Goal: Transaction & Acquisition: Purchase product/service

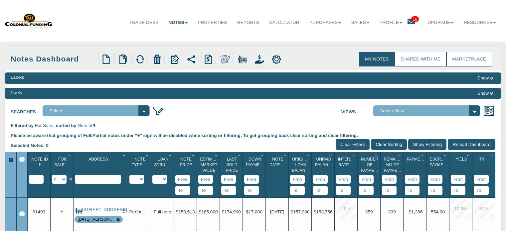
select select "string:Y"
click at [384, 22] on link "Profile" at bounding box center [390, 22] width 33 height 17
click at [370, 40] on link "Settings" at bounding box center [392, 38] width 59 height 9
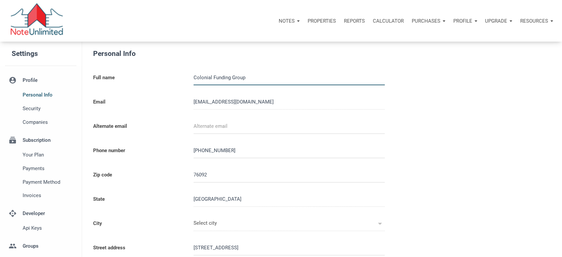
type input "SOUTHLAKE"
select select
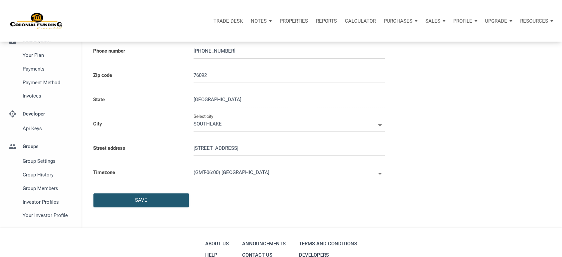
scroll to position [163, 0]
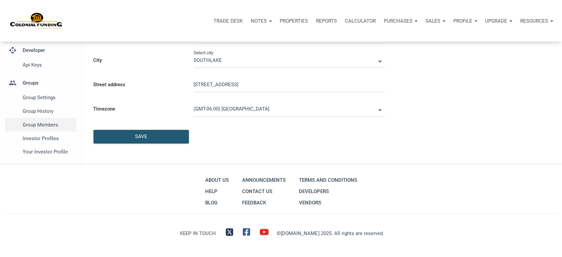
type input "0000000"
select select
click at [44, 137] on span "Investor Profiles" at bounding box center [48, 138] width 51 height 8
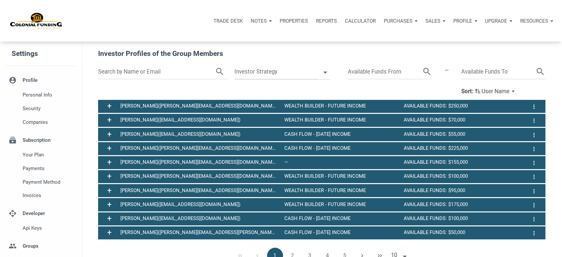
click at [120, 72] on input "text" at bounding box center [156, 71] width 117 height 15
type input "tim"
click at [211, 72] on icon "search" at bounding box center [213, 71] width 10 height 15
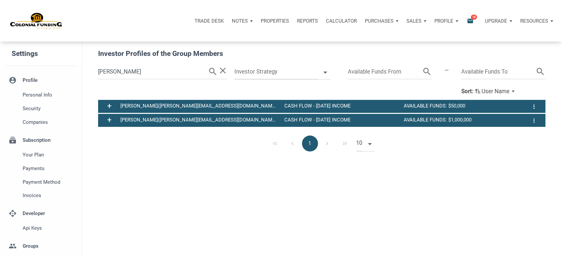
click at [162, 108] on span "(tim@timsdavis.com)" at bounding box center [218, 106] width 120 height 6
click at [109, 105] on span "+" at bounding box center [109, 106] width 5 height 9
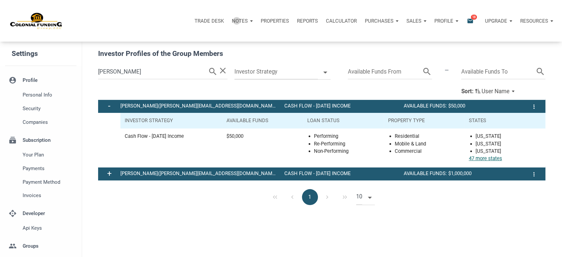
click at [235, 21] on p "Notes" at bounding box center [240, 21] width 16 height 6
click at [207, 38] on link "Dashboard" at bounding box center [223, 39] width 63 height 14
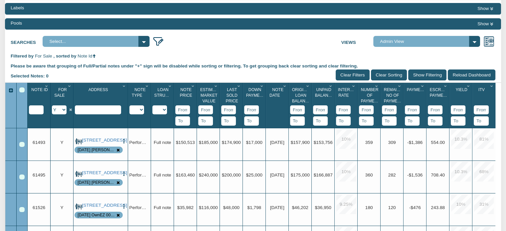
scroll to position [71, 0]
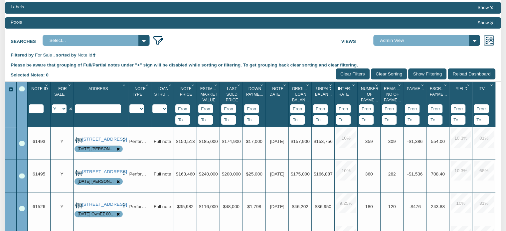
click at [193, 85] on icon "Column Menu" at bounding box center [193, 85] width 6 height 4
click at [170, 135] on button "Sort Ascending" at bounding box center [173, 134] width 47 height 12
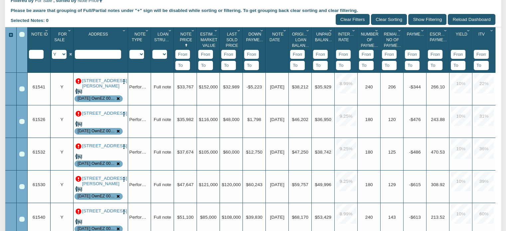
scroll to position [0, 0]
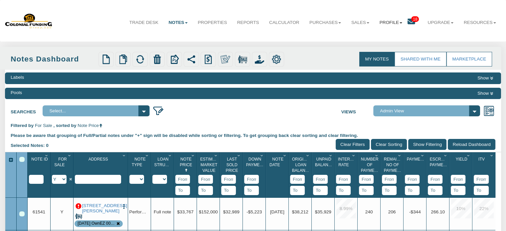
click at [383, 22] on link "Profile" at bounding box center [390, 22] width 33 height 17
click at [368, 37] on link "Settings" at bounding box center [392, 38] width 59 height 9
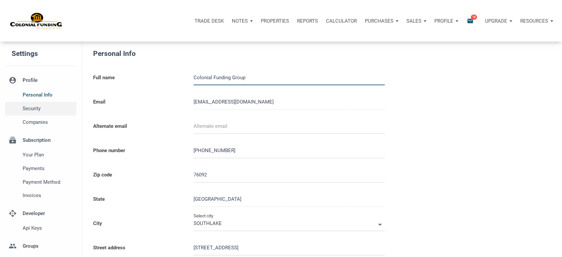
type input "0000000"
select select
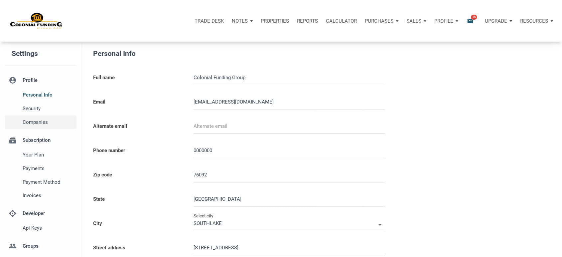
click at [37, 124] on span "Companies" at bounding box center [48, 122] width 51 height 8
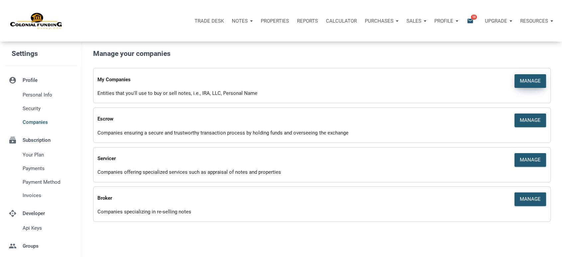
click at [526, 84] on div "Manage" at bounding box center [530, 81] width 21 height 8
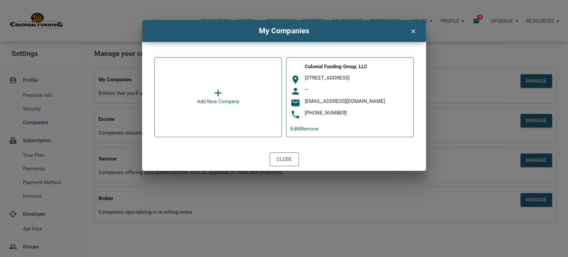
click at [411, 31] on icon "clear" at bounding box center [413, 30] width 8 height 9
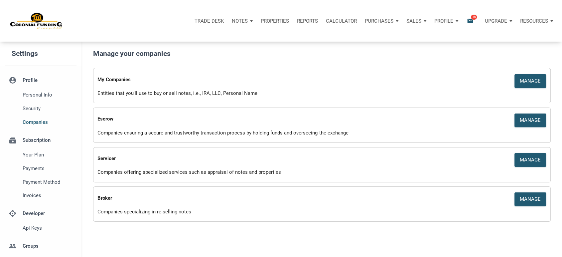
click at [235, 23] on p "Notes" at bounding box center [240, 21] width 16 height 6
click at [205, 38] on link "Dashboard" at bounding box center [223, 39] width 63 height 14
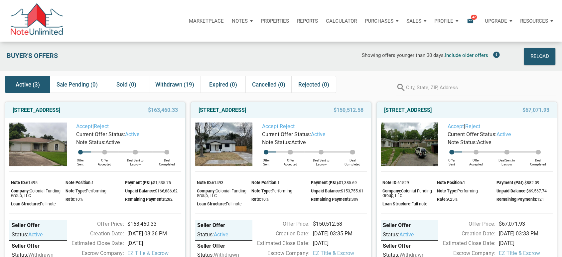
click at [439, 21] on p "Profile" at bounding box center [443, 21] width 19 height 6
click at [408, 37] on link "Settings" at bounding box center [428, 39] width 63 height 14
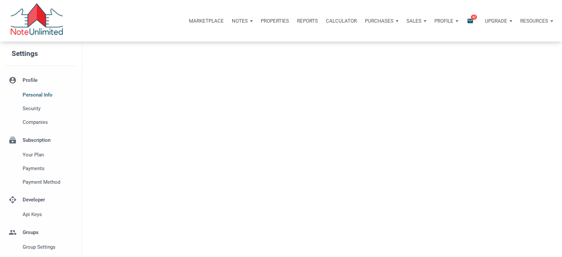
select select
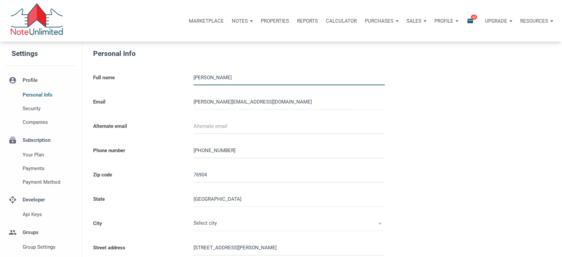
type input "SAN ANGELO"
select select
type input "8174033431"
select select
click at [47, 248] on span "Group Settings" at bounding box center [48, 247] width 51 height 8
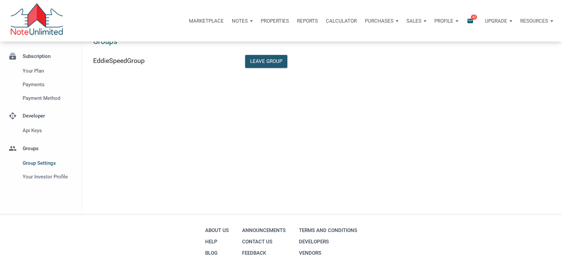
scroll to position [86, 0]
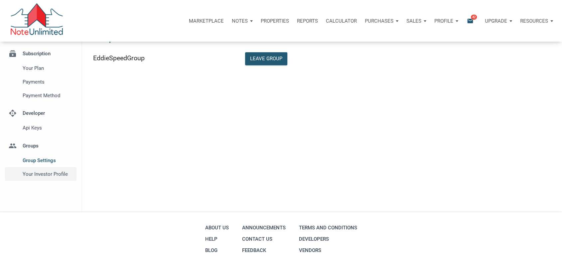
click at [31, 176] on span "Your Investor Profile" at bounding box center [48, 174] width 51 height 8
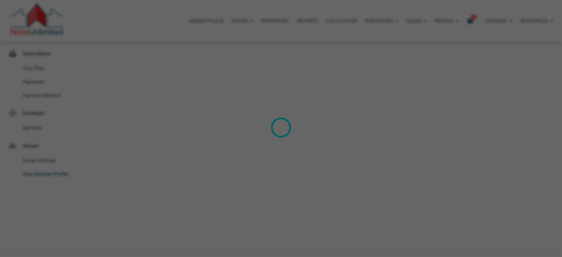
type input "Cash Flow - Today Income"
select select
type input "$ 200,000"
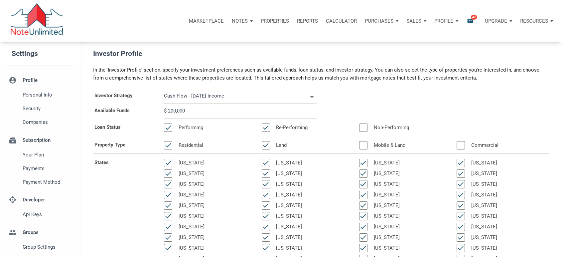
click at [388, 20] on p "Purchases" at bounding box center [379, 21] width 29 height 6
click at [349, 36] on link "Offers" at bounding box center [369, 39] width 63 height 14
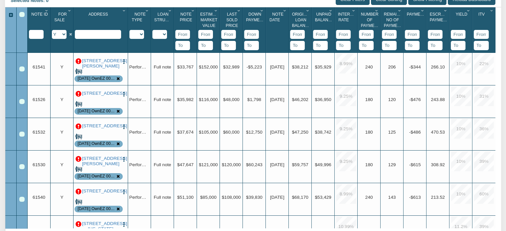
scroll to position [142, 0]
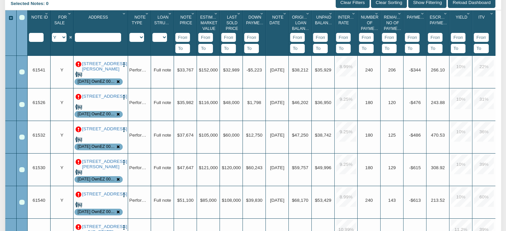
click at [21, 18] on div "Select All" at bounding box center [21, 17] width 5 height 5
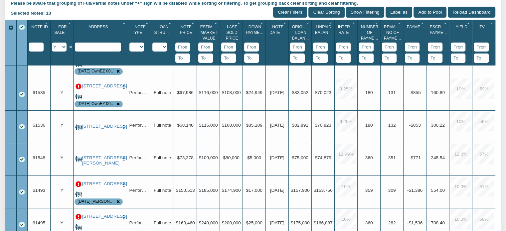
scroll to position [0, 0]
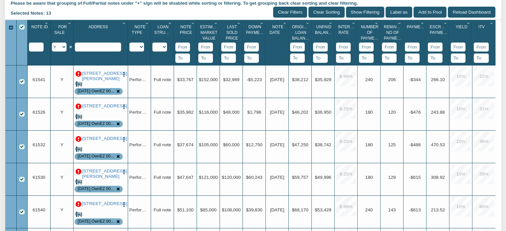
click at [79, 72] on p at bounding box center [78, 74] width 6 height 6
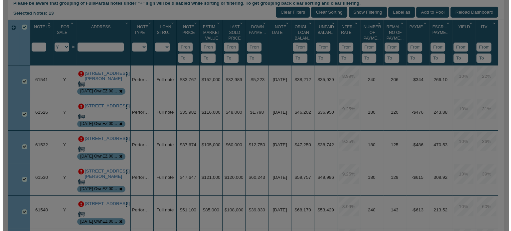
scroll to position [133, 0]
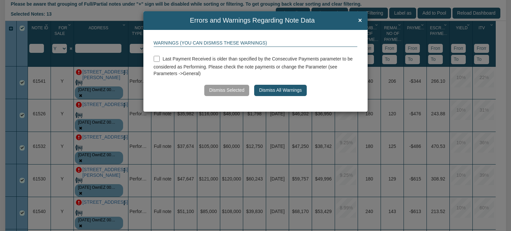
click at [283, 90] on button "Dismiss All Warnings" at bounding box center [280, 90] width 52 height 11
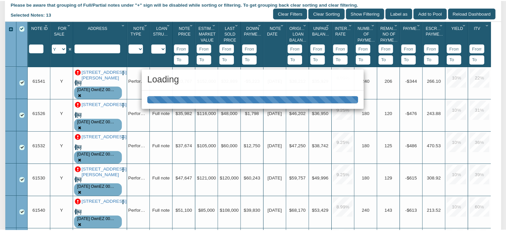
scroll to position [132, 0]
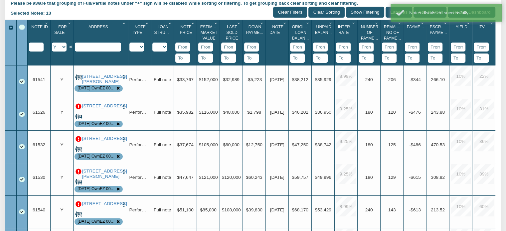
click at [79, 107] on p at bounding box center [78, 107] width 6 height 6
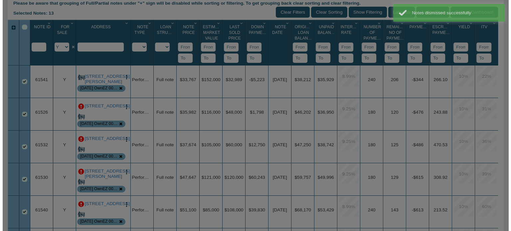
scroll to position [133, 0]
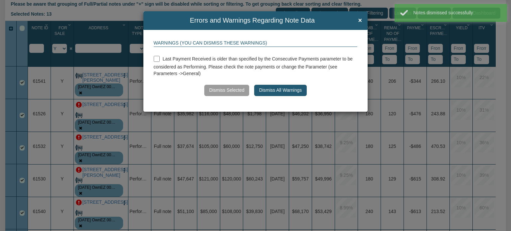
click at [289, 93] on button "Dismiss All Warnings" at bounding box center [280, 90] width 52 height 11
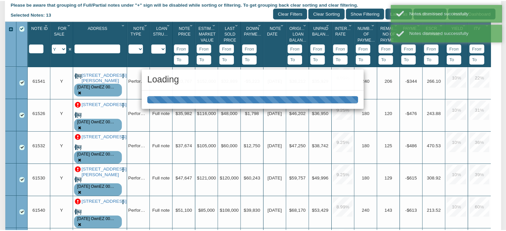
scroll to position [132, 0]
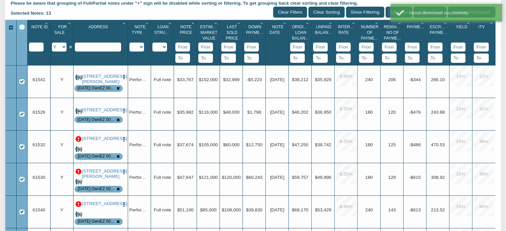
click at [77, 138] on p at bounding box center [78, 139] width 6 height 6
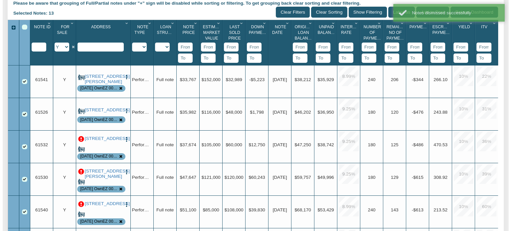
scroll to position [133, 0]
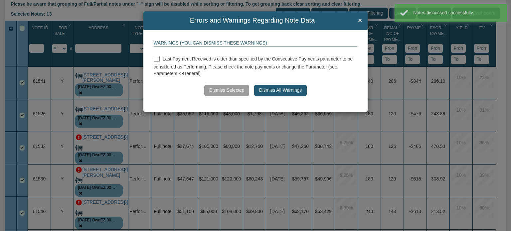
click at [288, 89] on button "Dismiss All Warnings" at bounding box center [280, 90] width 52 height 11
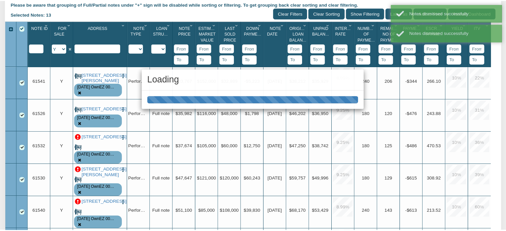
scroll to position [132, 0]
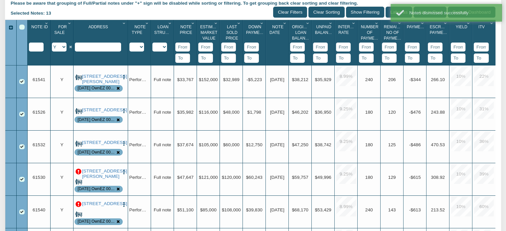
click at [77, 169] on p at bounding box center [78, 172] width 6 height 6
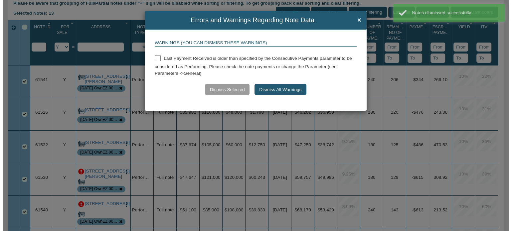
scroll to position [133, 0]
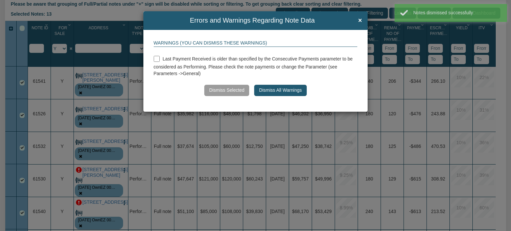
click at [282, 91] on button "Dismiss All Warnings" at bounding box center [280, 90] width 52 height 11
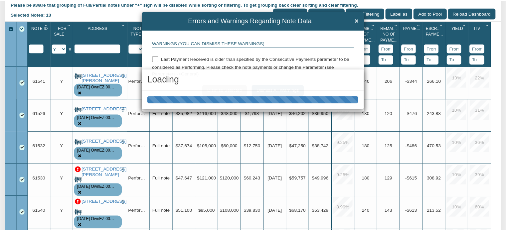
scroll to position [132, 0]
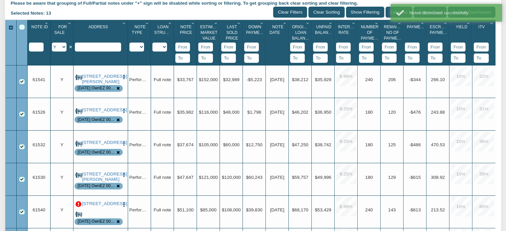
drag, startPoint x: 498, startPoint y: 77, endPoint x: 499, endPoint y: 96, distance: 19.0
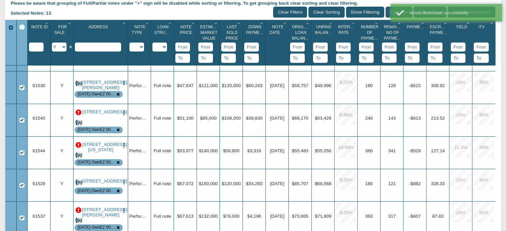
scroll to position [96, 0]
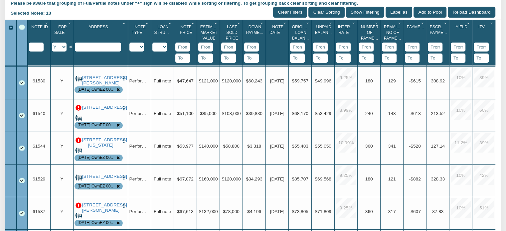
click at [78, 109] on p at bounding box center [78, 108] width 6 height 6
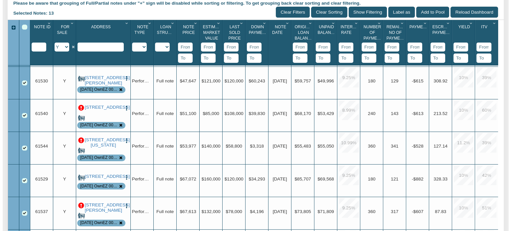
scroll to position [133, 0]
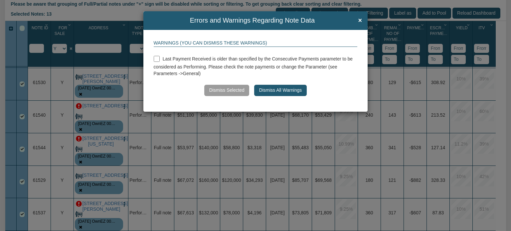
click at [283, 90] on button "Dismiss All Warnings" at bounding box center [280, 90] width 52 height 11
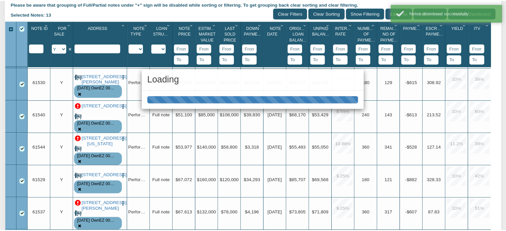
scroll to position [132, 0]
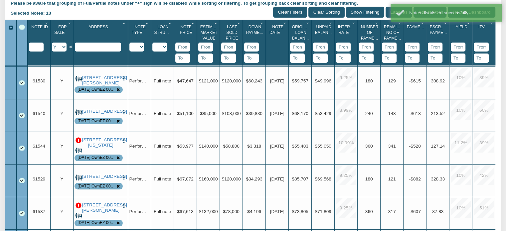
click at [78, 142] on p at bounding box center [78, 141] width 6 height 6
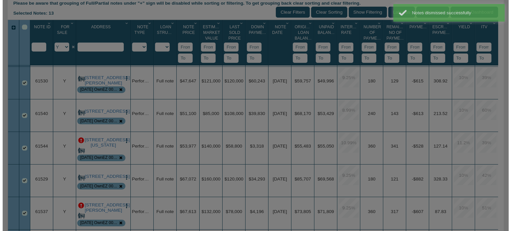
scroll to position [133, 0]
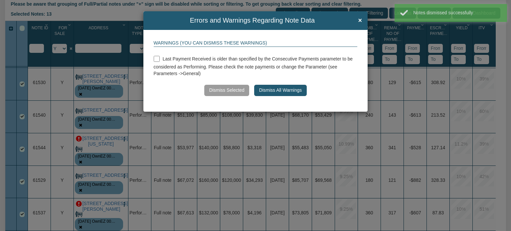
click at [266, 89] on button "Dismiss All Warnings" at bounding box center [280, 90] width 52 height 11
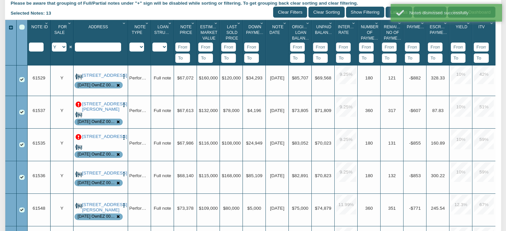
scroll to position [220, 0]
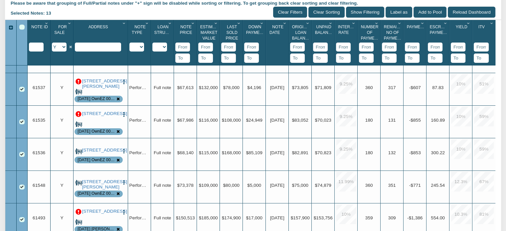
click at [75, 79] on p at bounding box center [78, 82] width 6 height 6
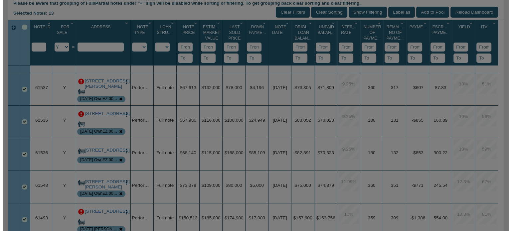
scroll to position [133, 0]
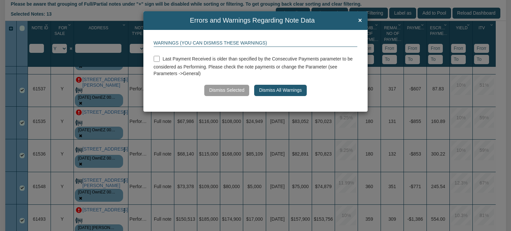
click at [269, 92] on button "Dismiss All Warnings" at bounding box center [280, 90] width 52 height 11
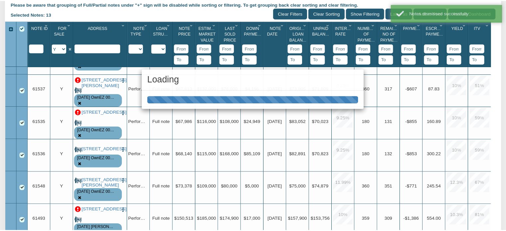
scroll to position [132, 0]
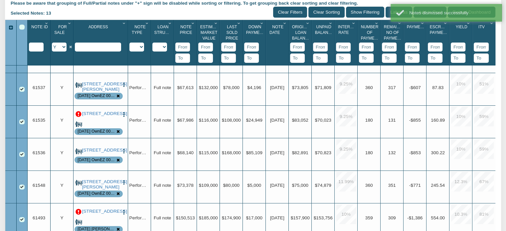
click at [78, 113] on p at bounding box center [78, 114] width 6 height 6
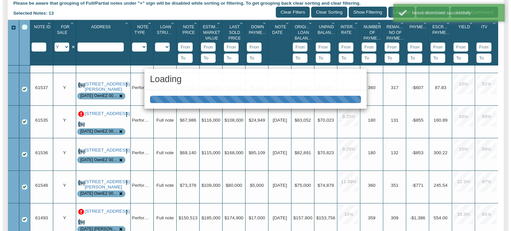
scroll to position [133, 0]
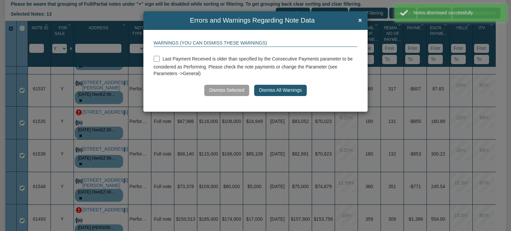
click at [263, 91] on button "Dismiss All Warnings" at bounding box center [280, 90] width 52 height 11
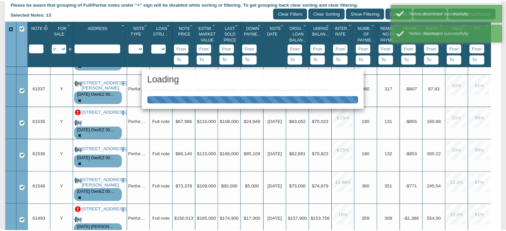
scroll to position [132, 0]
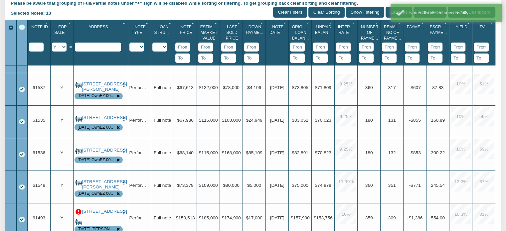
click at [78, 211] on p at bounding box center [78, 212] width 6 height 6
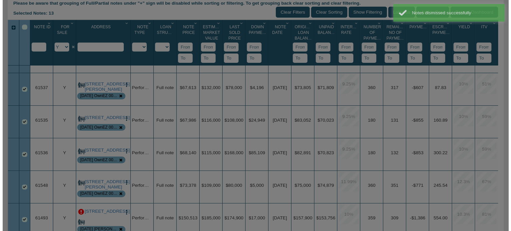
scroll to position [133, 0]
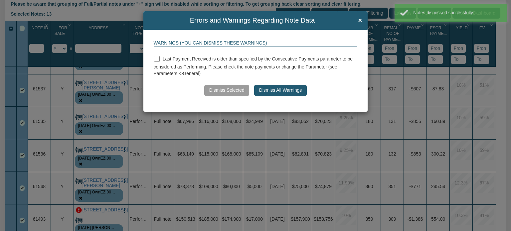
click at [296, 92] on button "Dismiss All Warnings" at bounding box center [280, 90] width 52 height 11
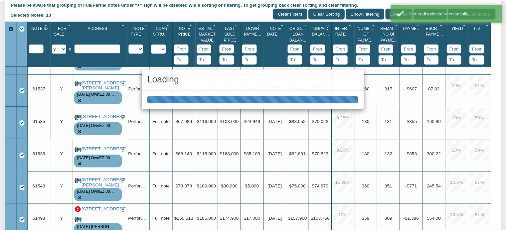
scroll to position [132, 0]
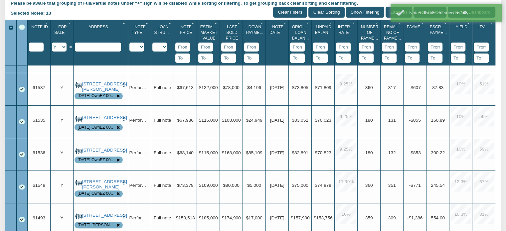
drag, startPoint x: 499, startPoint y: 170, endPoint x: 501, endPoint y: 223, distance: 52.9
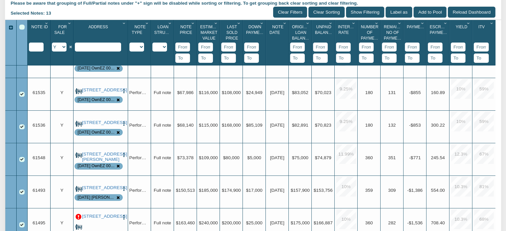
click at [78, 214] on p at bounding box center [78, 217] width 6 height 6
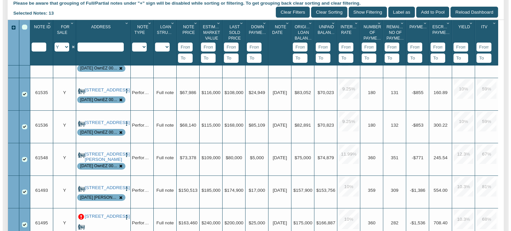
scroll to position [133, 0]
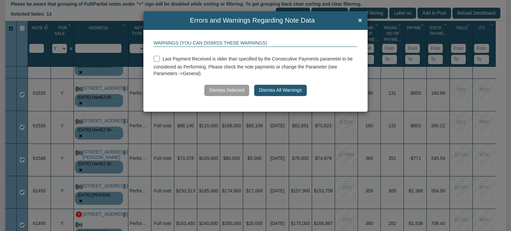
click at [272, 92] on button "Dismiss All Warnings" at bounding box center [280, 90] width 52 height 11
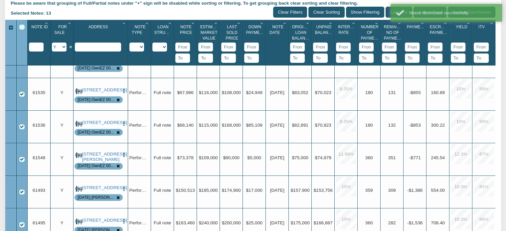
scroll to position [0, 0]
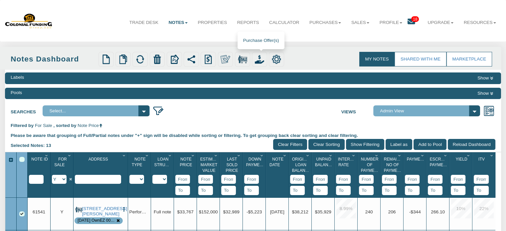
click at [257, 58] on img at bounding box center [259, 59] width 9 height 9
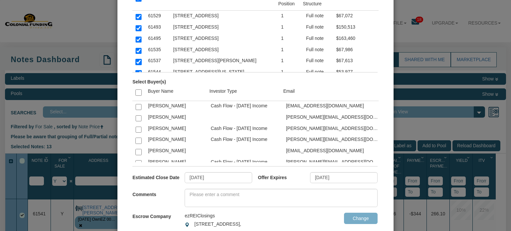
click at [136, 127] on input "checkbox" at bounding box center [138, 130] width 6 height 6
checkbox input "true"
click at [353, 177] on input "09/08/2025" at bounding box center [344, 177] width 68 height 11
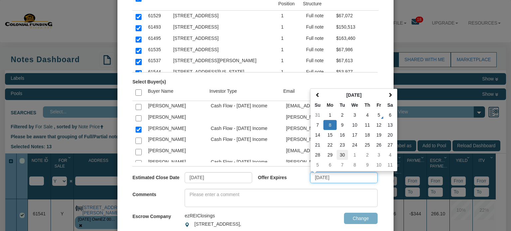
click at [339, 154] on td "30" at bounding box center [342, 155] width 11 height 10
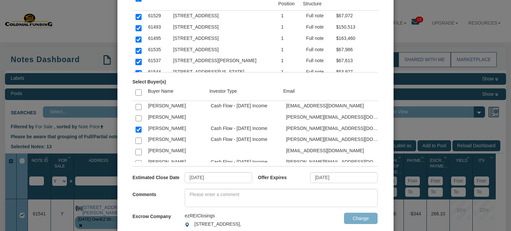
type input "09/30/2025"
click at [207, 195] on textarea at bounding box center [281, 198] width 193 height 18
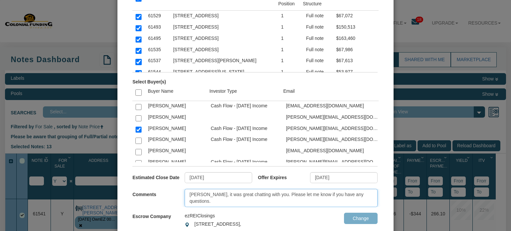
type textarea "Tim, it was great chatting with you. Please let me know if you have any questio…"
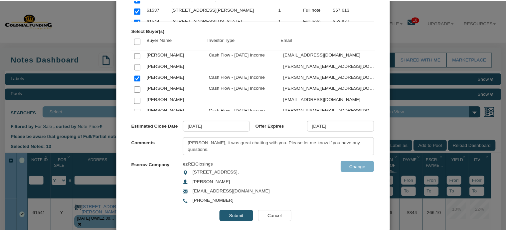
scroll to position [118, 0]
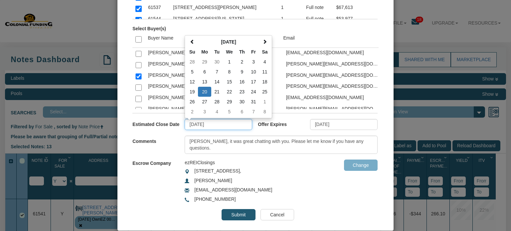
click at [230, 122] on input "10/20/2025" at bounding box center [219, 124] width 68 height 11
click at [226, 80] on td "15" at bounding box center [228, 82] width 13 height 10
type input "10/15/2025"
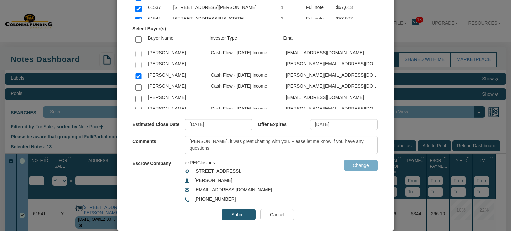
click at [235, 215] on input "Submit" at bounding box center [238, 214] width 34 height 11
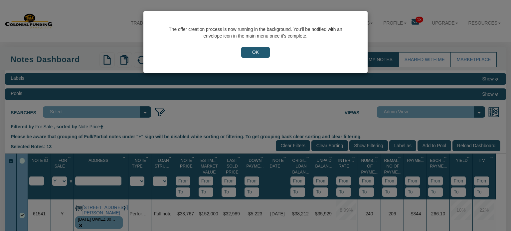
click at [252, 52] on input "OK" at bounding box center [255, 52] width 29 height 11
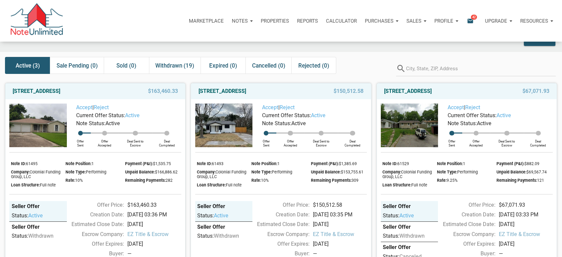
scroll to position [20, 0]
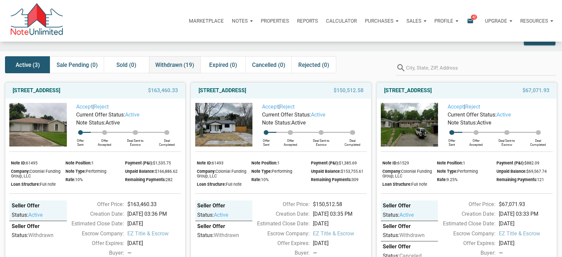
click at [169, 63] on span "Withdrawn (19)" at bounding box center [174, 65] width 39 height 8
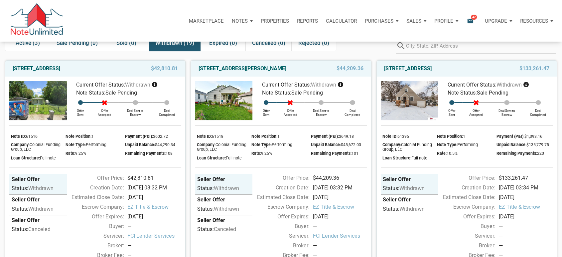
scroll to position [0, 0]
